Goal: Transaction & Acquisition: Book appointment/travel/reservation

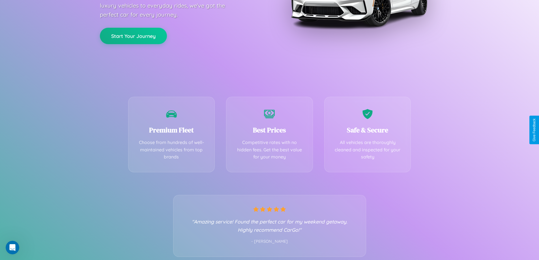
scroll to position [111, 0]
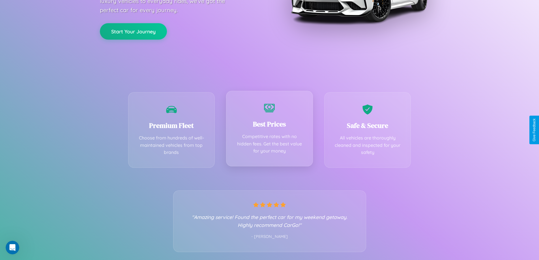
click at [269, 130] on div "Best Prices Competitive rates with no hidden fees. Get the best value for your …" at bounding box center [269, 128] width 87 height 75
click at [133, 31] on button "Start Your Journey" at bounding box center [133, 31] width 67 height 16
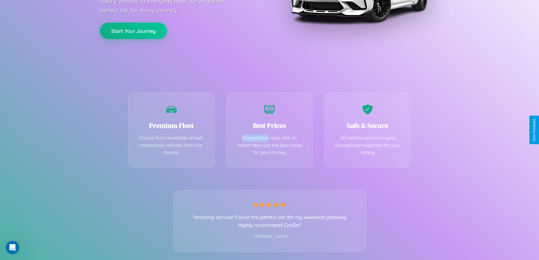
click at [133, 31] on button "Start Your Journey" at bounding box center [133, 31] width 67 height 16
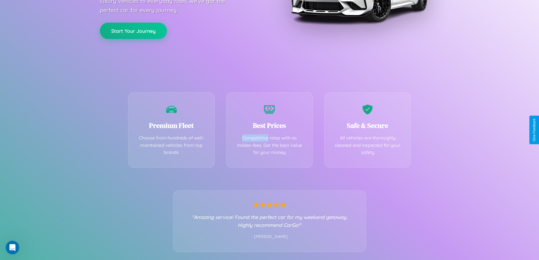
click at [133, 31] on button "Start Your Journey" at bounding box center [133, 31] width 67 height 16
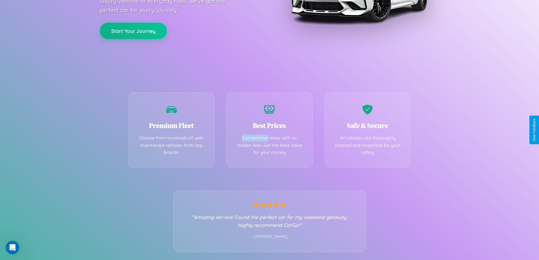
click at [133, 31] on button "Start Your Journey" at bounding box center [133, 31] width 67 height 16
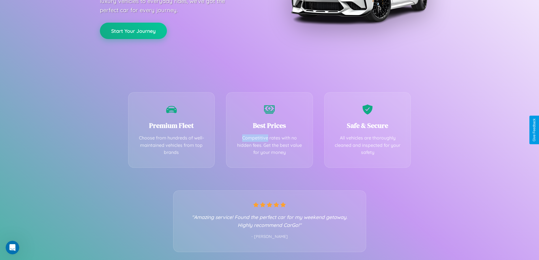
click at [133, 31] on button "Start Your Journey" at bounding box center [133, 31] width 67 height 16
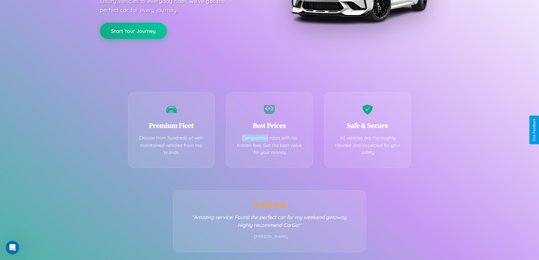
click at [133, 31] on button "Start Your Journey" at bounding box center [133, 31] width 67 height 16
